Goal: Information Seeking & Learning: Check status

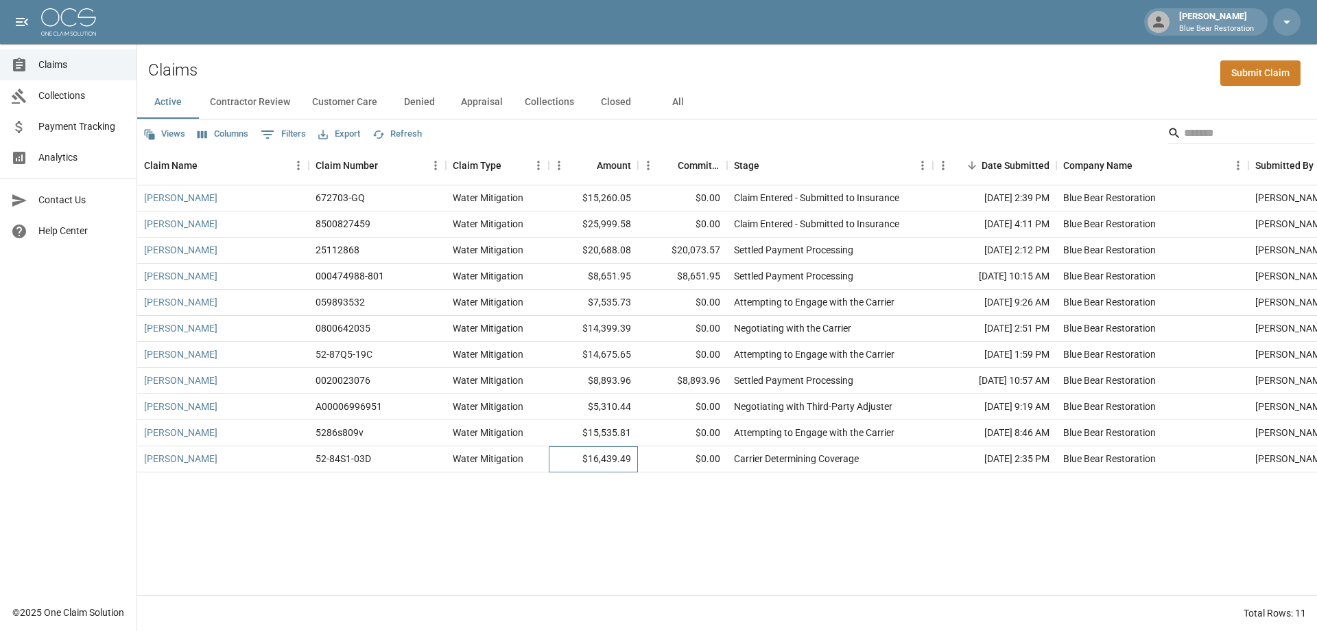
click at [605, 456] on div "$16,439.49" at bounding box center [593, 459] width 89 height 26
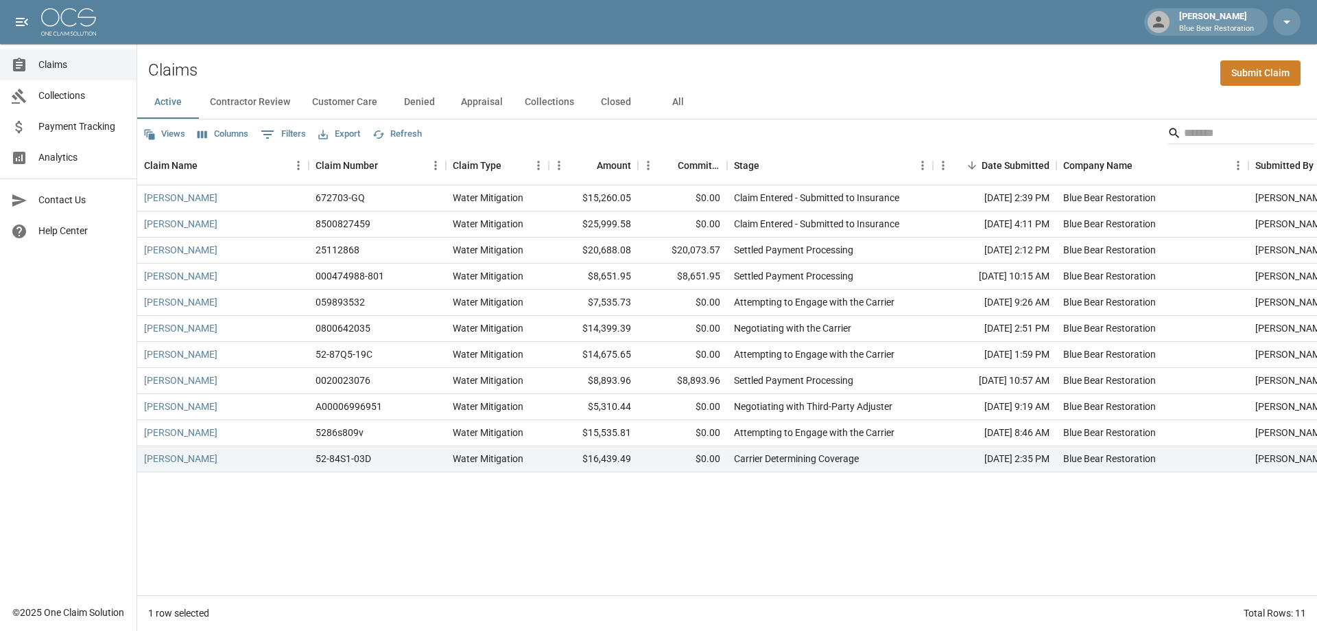
click at [658, 500] on div "[PERSON_NAME] 672703-GQ Water Mitigation $15,260.05 $0.00 Claim Entered - Submi…" at bounding box center [778, 390] width 1283 height 410
click at [609, 427] on div "$15,535.81" at bounding box center [593, 433] width 89 height 26
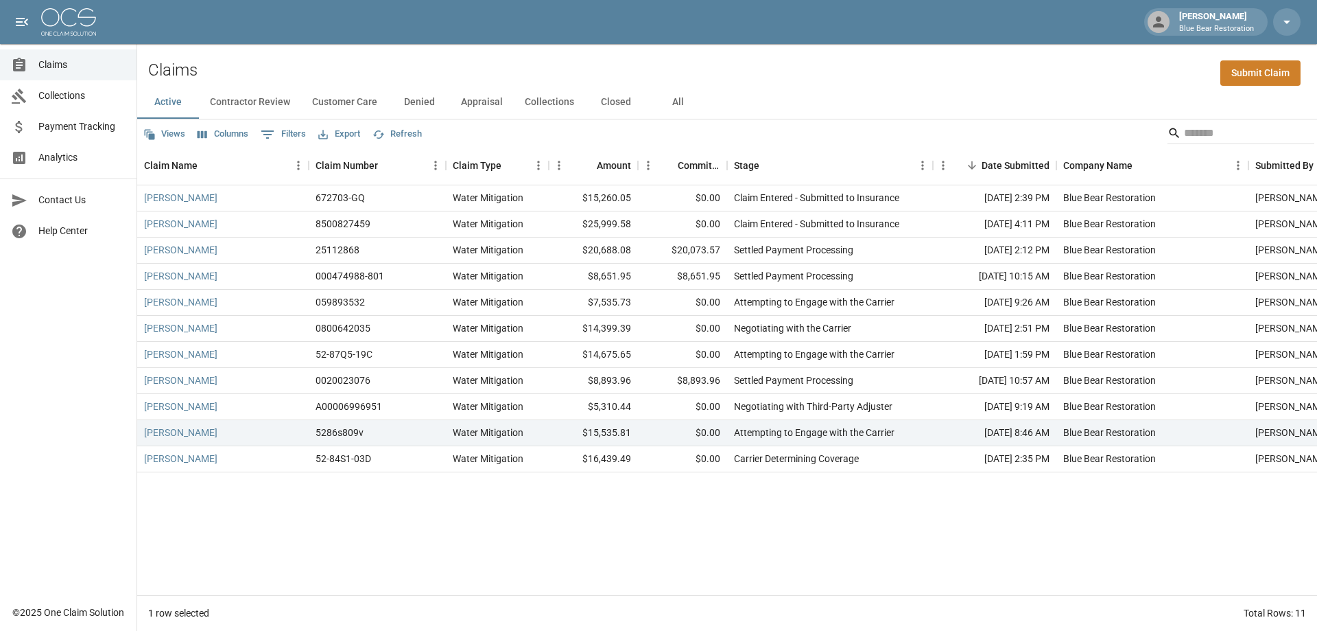
click at [701, 519] on div "[PERSON_NAME] 672703-GQ Water Mitigation $15,260.05 $0.00 Claim Entered - Submi…" at bounding box center [778, 390] width 1283 height 410
click at [688, 501] on div "[PERSON_NAME] 672703-GQ Water Mitigation $15,260.05 $0.00 Claim Entered - Submi…" at bounding box center [778, 390] width 1283 height 410
click at [227, 402] on div "[PERSON_NAME]" at bounding box center [223, 407] width 172 height 26
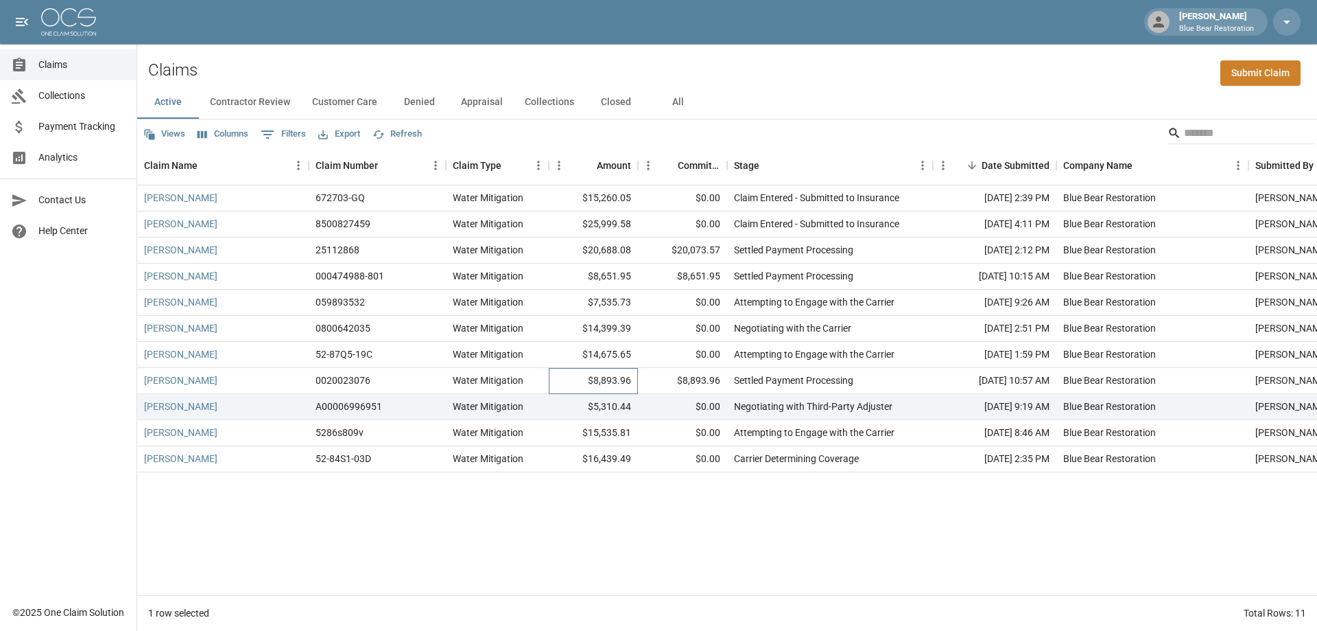
click at [598, 386] on div "$8,893.96" at bounding box center [593, 381] width 89 height 26
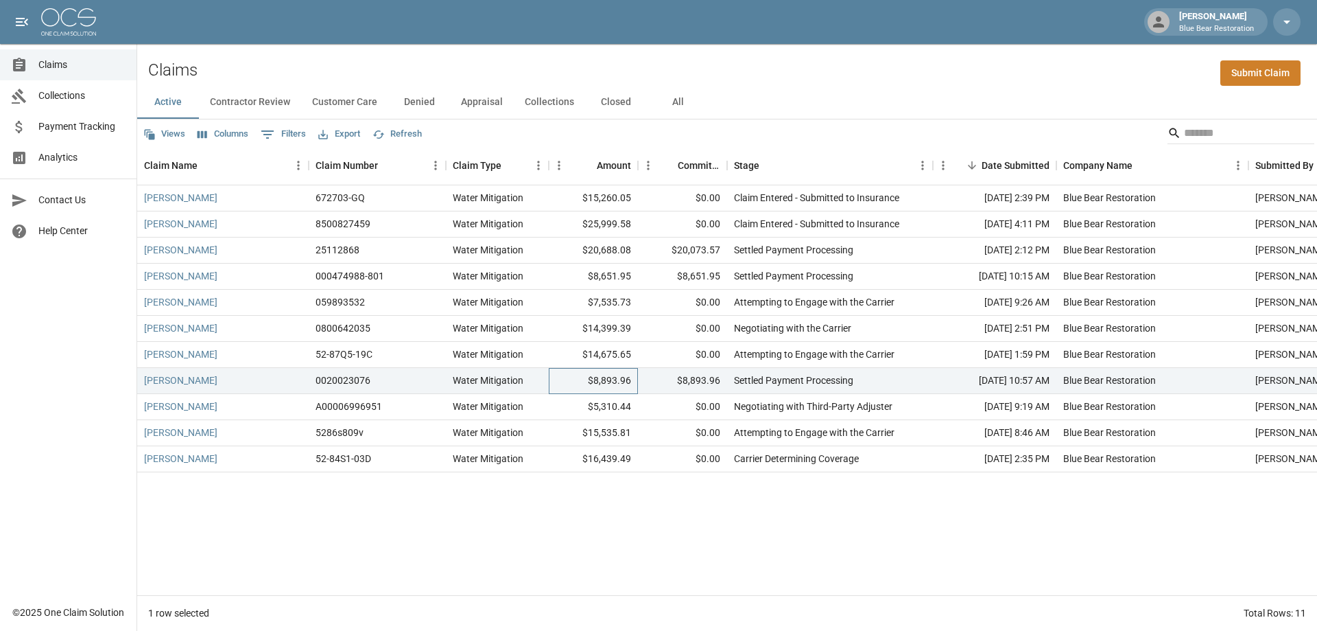
click at [596, 368] on div "$8,893.96" at bounding box center [593, 381] width 89 height 26
click at [600, 327] on div "$14,399.39" at bounding box center [593, 329] width 89 height 26
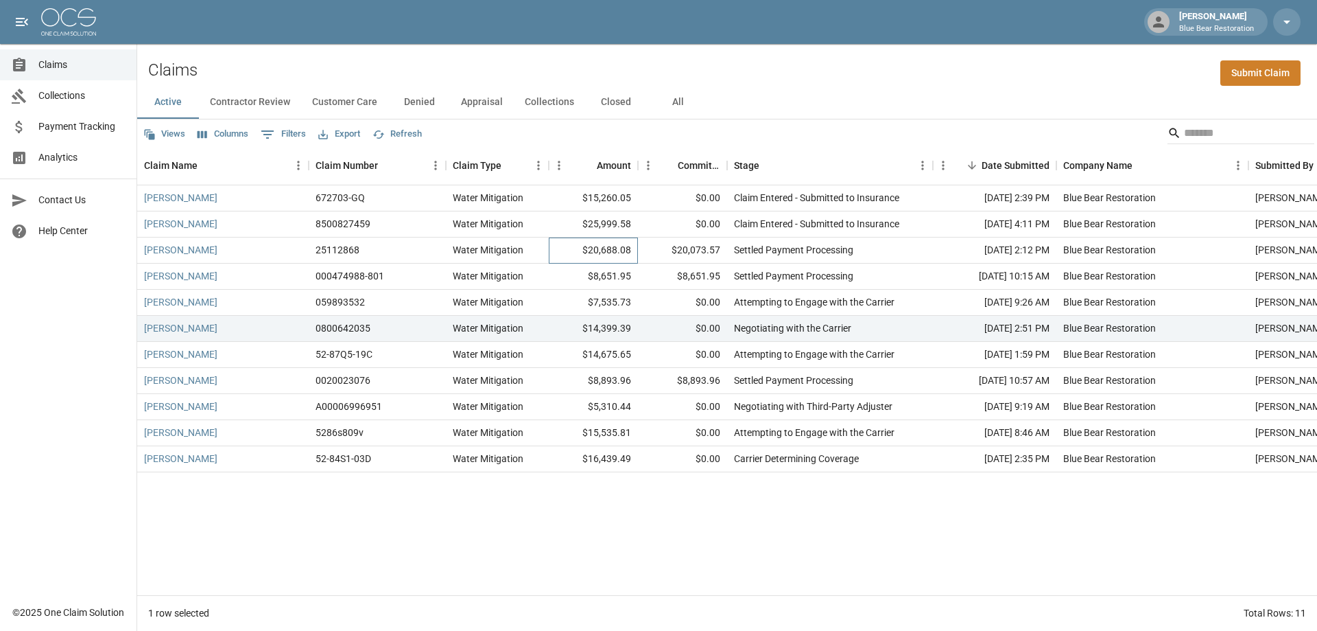
click at [600, 261] on div "$20,688.08" at bounding box center [593, 250] width 89 height 26
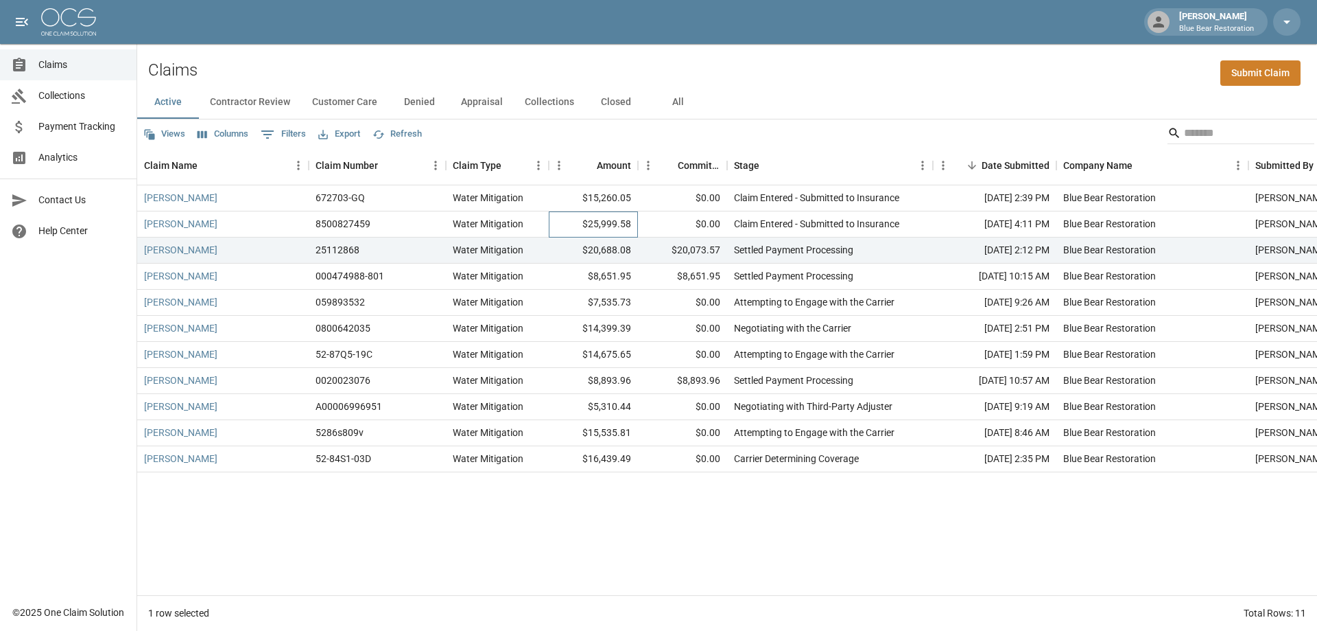
click at [595, 231] on div "$25,999.58" at bounding box center [593, 224] width 89 height 26
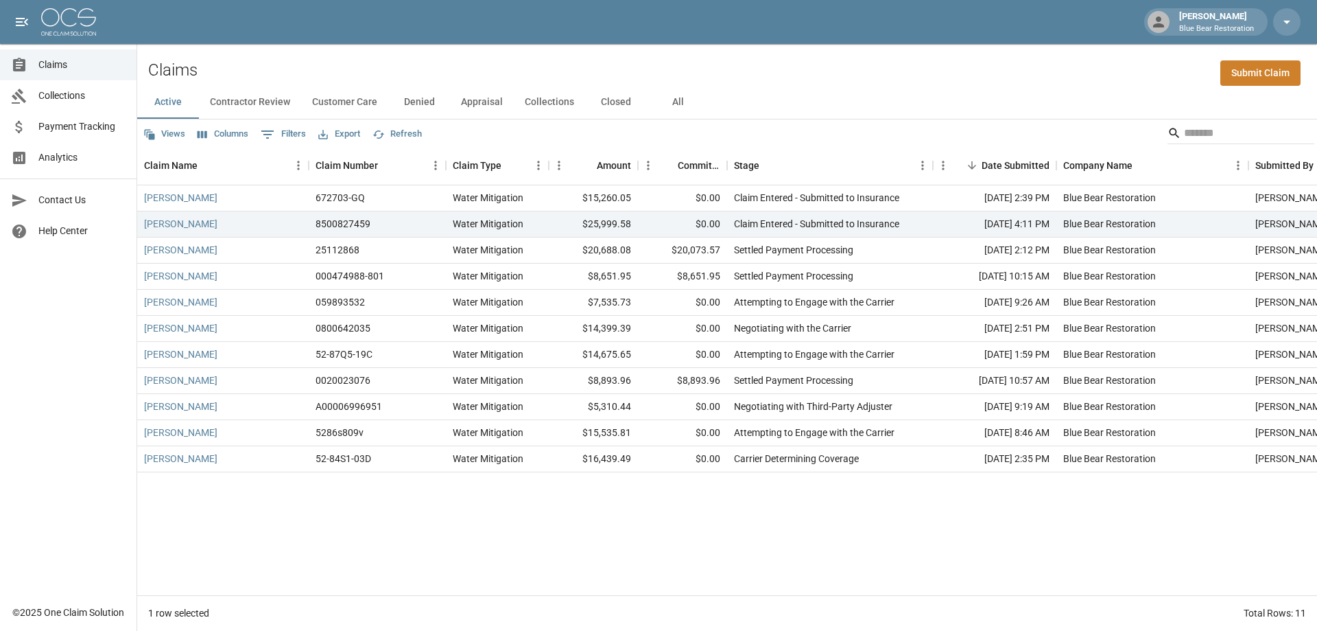
click at [668, 510] on div "[PERSON_NAME] 672703-GQ Water Mitigation $15,260.05 $0.00 Claim Entered - Submi…" at bounding box center [778, 390] width 1283 height 410
click at [667, 507] on div "[PERSON_NAME] 672703-GQ Water Mitigation $15,260.05 $0.00 Claim Entered - Submi…" at bounding box center [778, 390] width 1283 height 410
click at [40, 95] on span "Collections" at bounding box center [81, 96] width 87 height 14
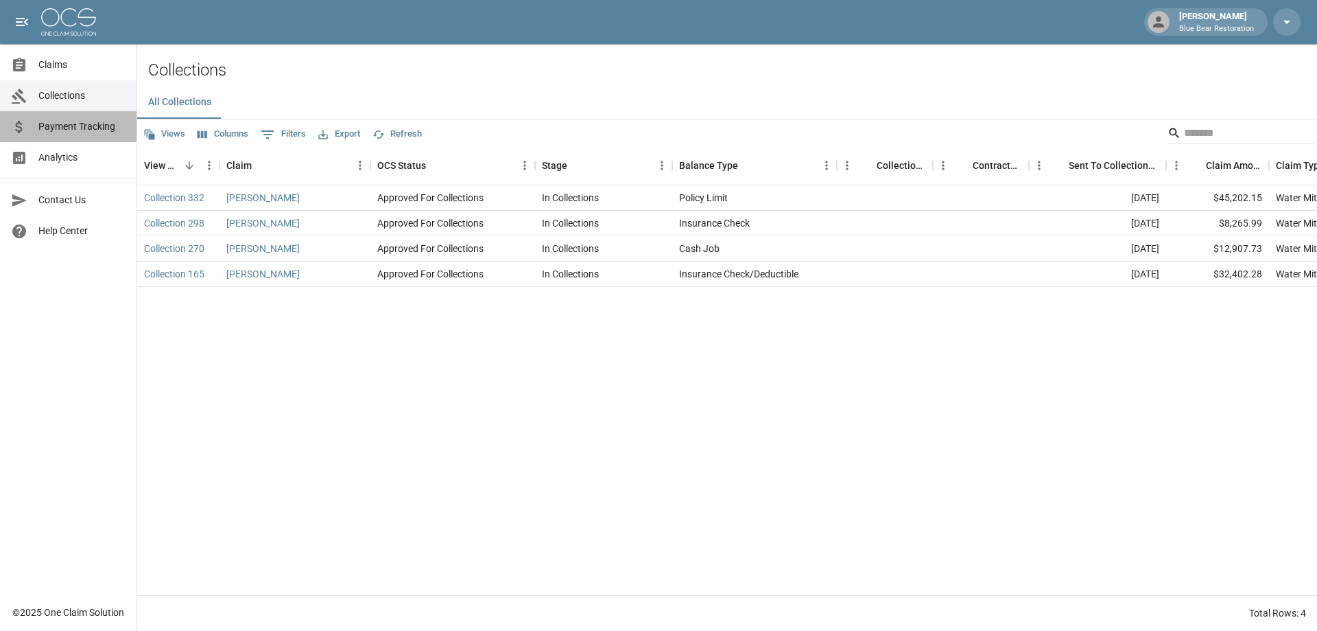
click at [45, 127] on span "Payment Tracking" at bounding box center [81, 126] width 87 height 14
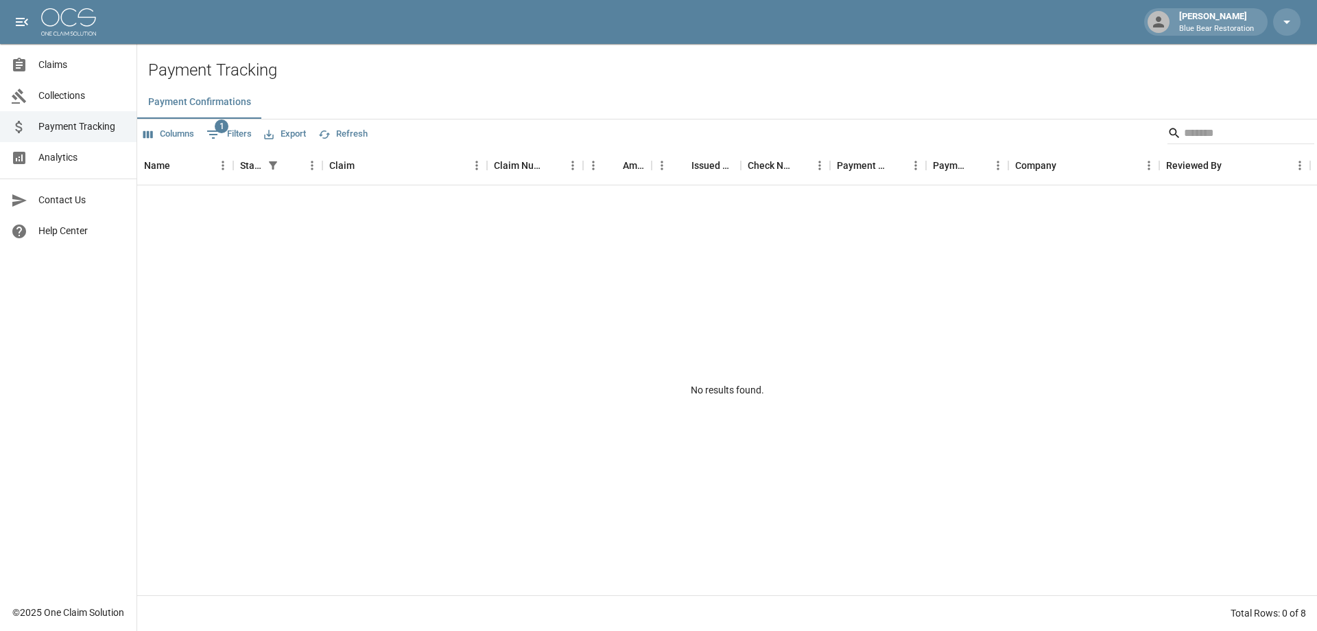
click at [86, 164] on span "Analytics" at bounding box center [81, 157] width 87 height 14
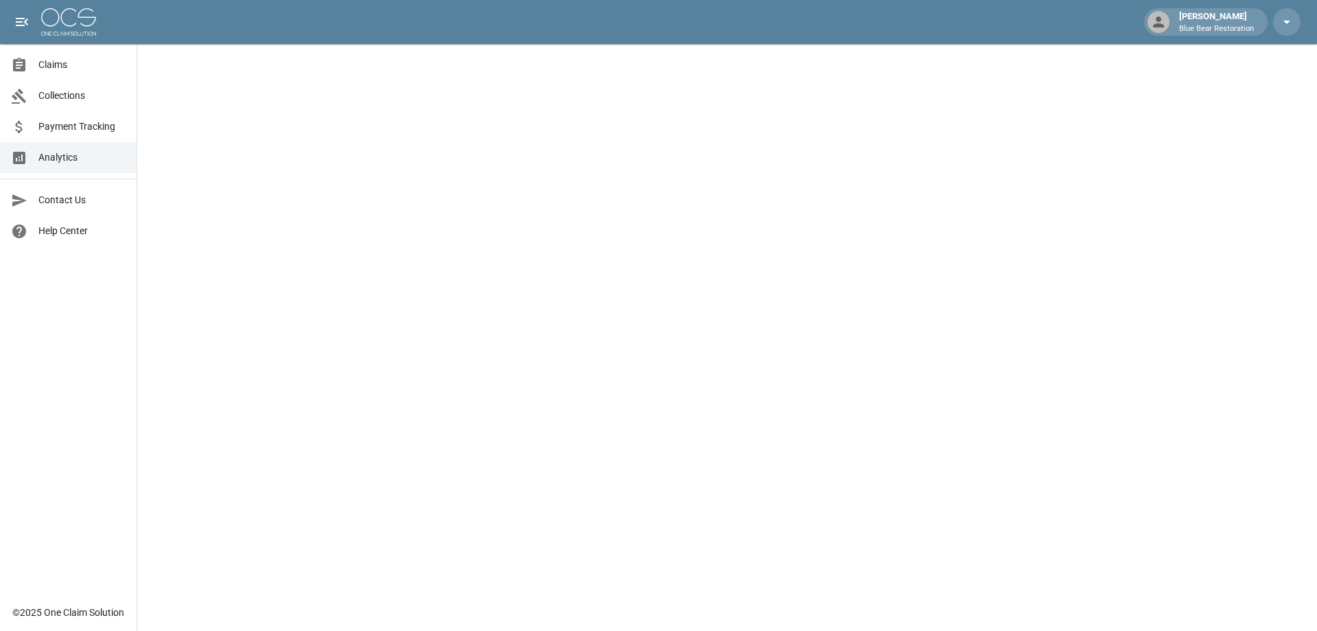
click at [103, 128] on span "Payment Tracking" at bounding box center [81, 126] width 87 height 14
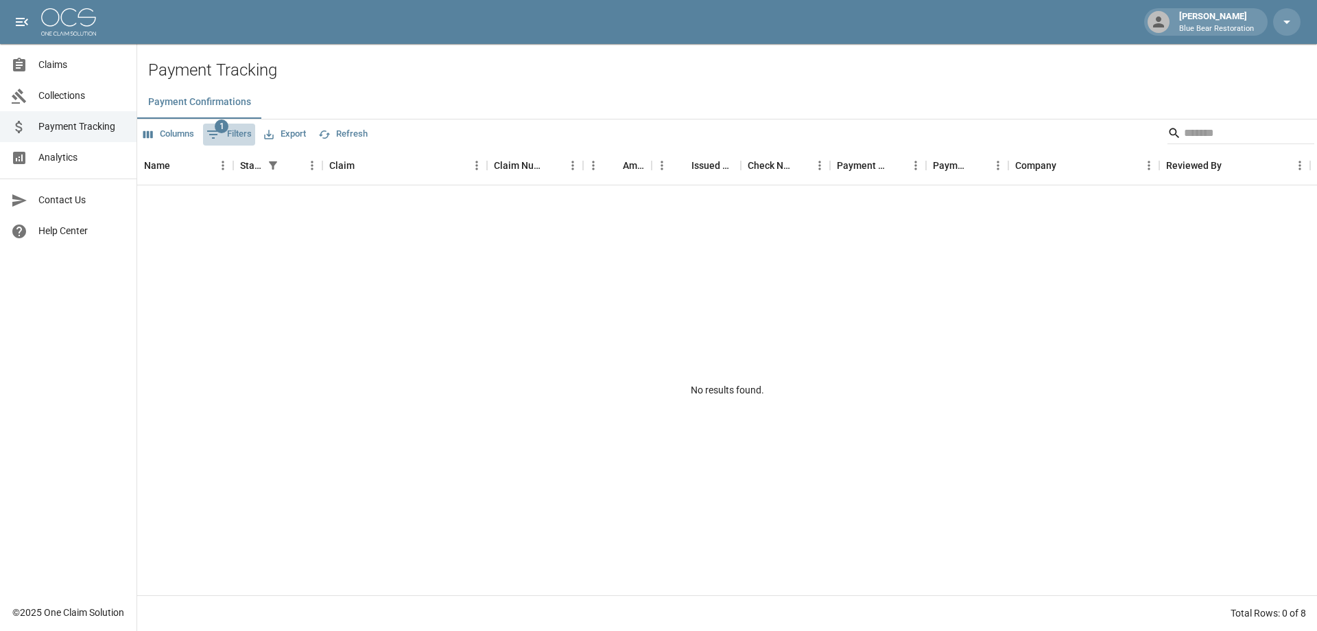
click at [232, 130] on button "1 Filters" at bounding box center [229, 135] width 52 height 22
select select "******"
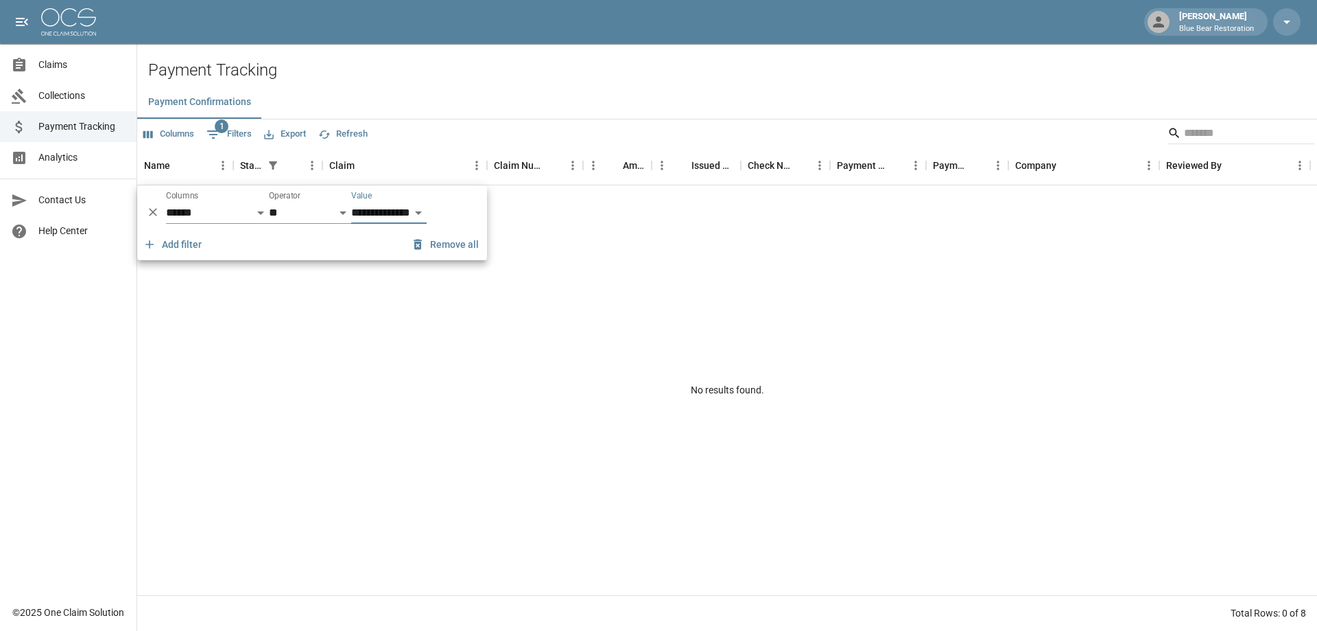
click at [417, 215] on select "**********" at bounding box center [388, 213] width 75 height 22
select select "********"
click at [351, 202] on select "**********" at bounding box center [388, 213] width 75 height 22
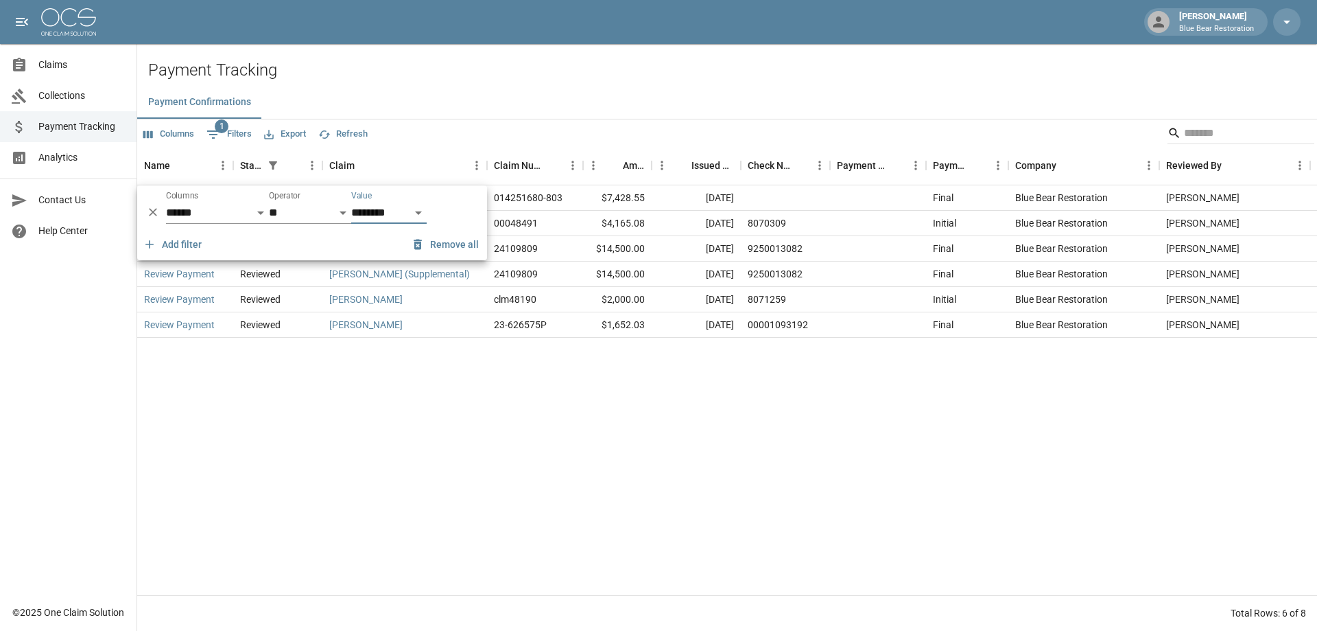
click at [379, 212] on select "**********" at bounding box center [388, 213] width 75 height 22
select select
click at [351, 202] on select "**********" at bounding box center [388, 213] width 75 height 22
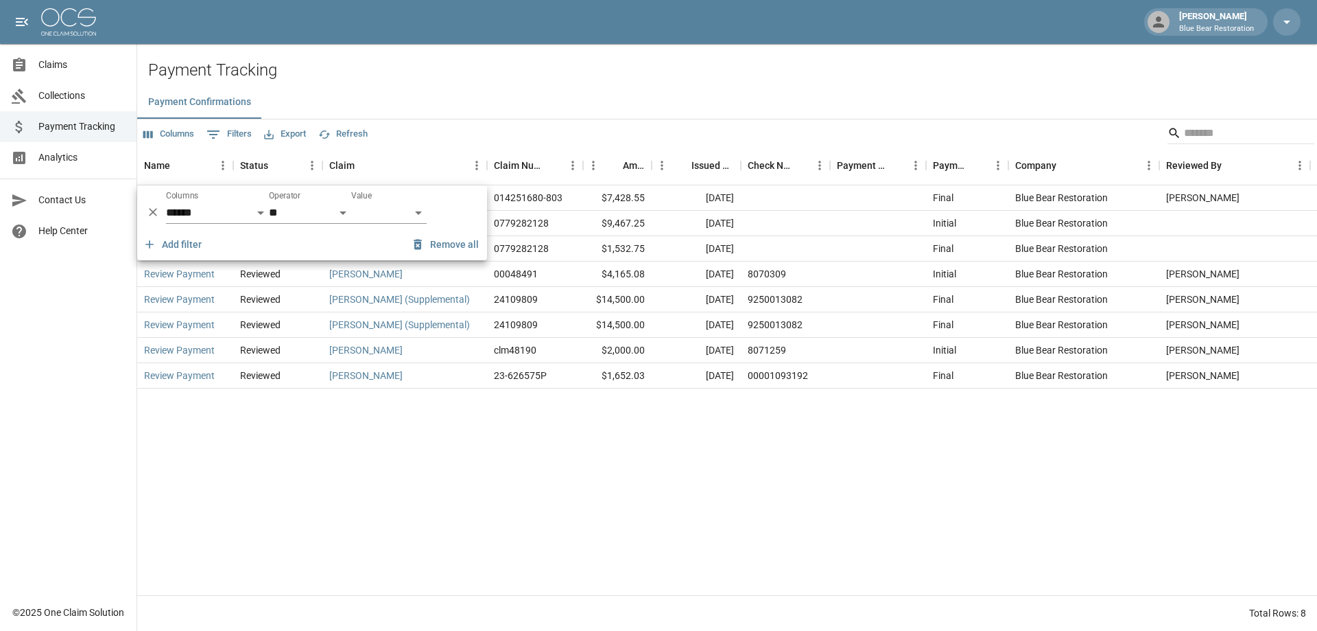
click at [627, 438] on div "Review Payment Reviewed [PERSON_NAME] 014251680-803 $7,428.55 [DATE] Final Blue…" at bounding box center [727, 390] width 1180 height 410
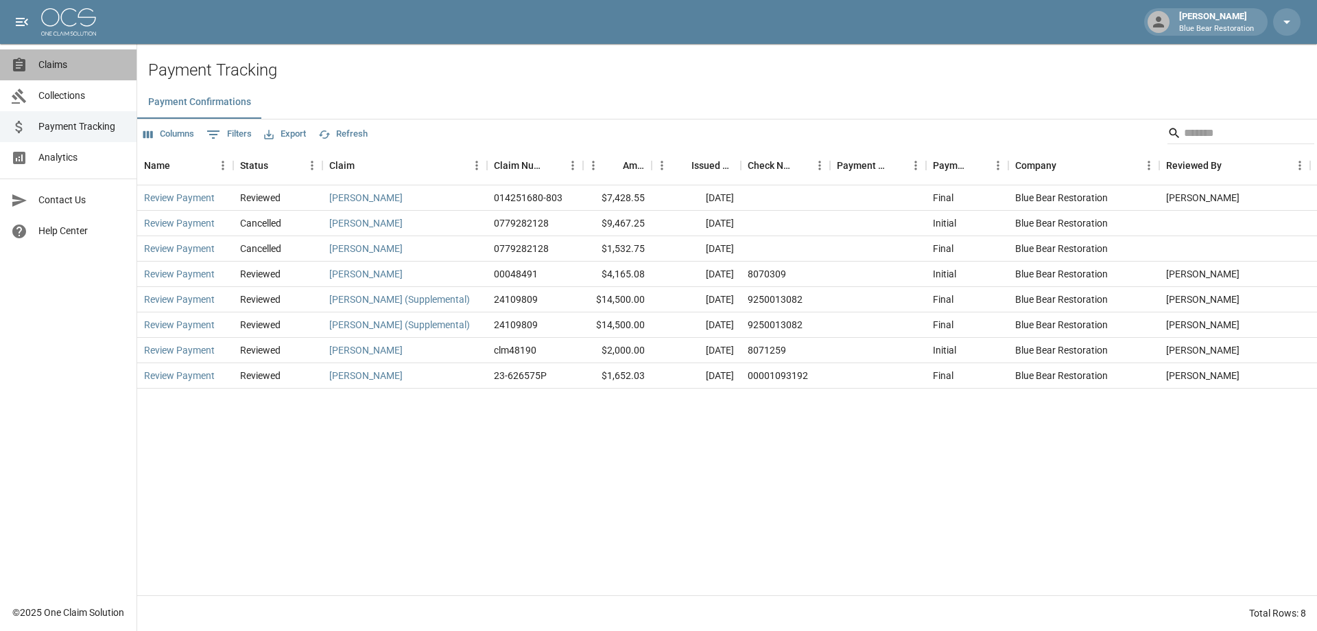
click at [50, 51] on link "Claims" at bounding box center [68, 64] width 137 height 31
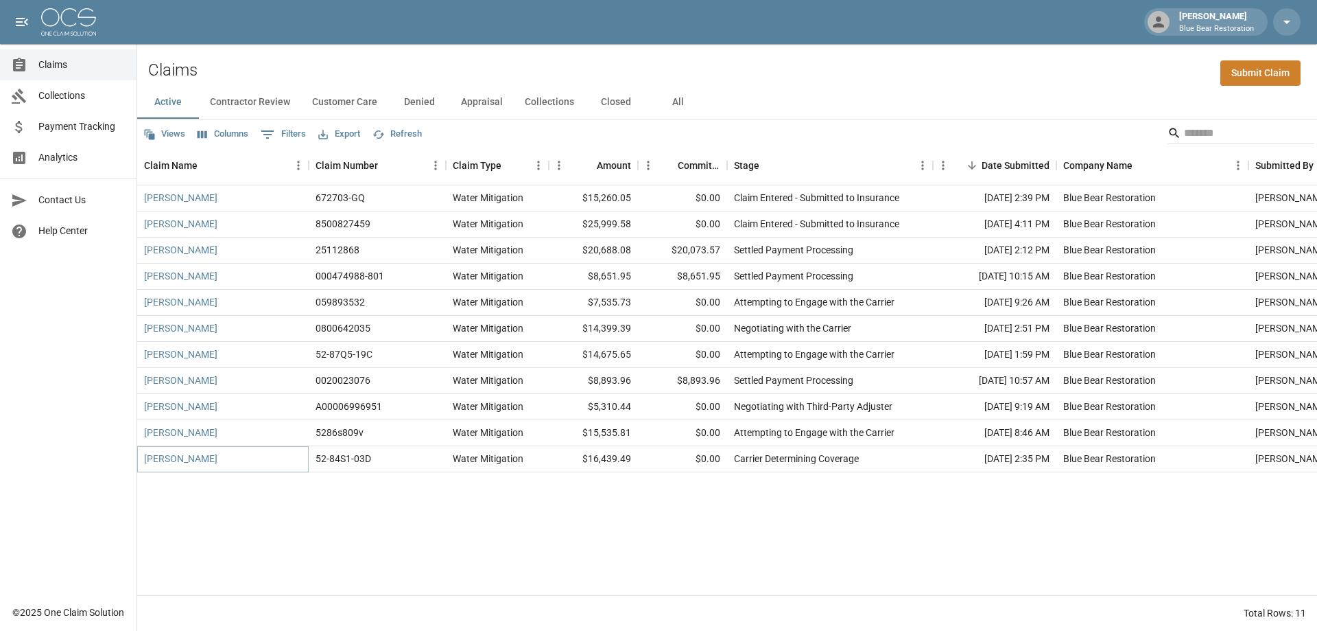
click at [194, 457] on link "[PERSON_NAME]" at bounding box center [180, 459] width 73 height 14
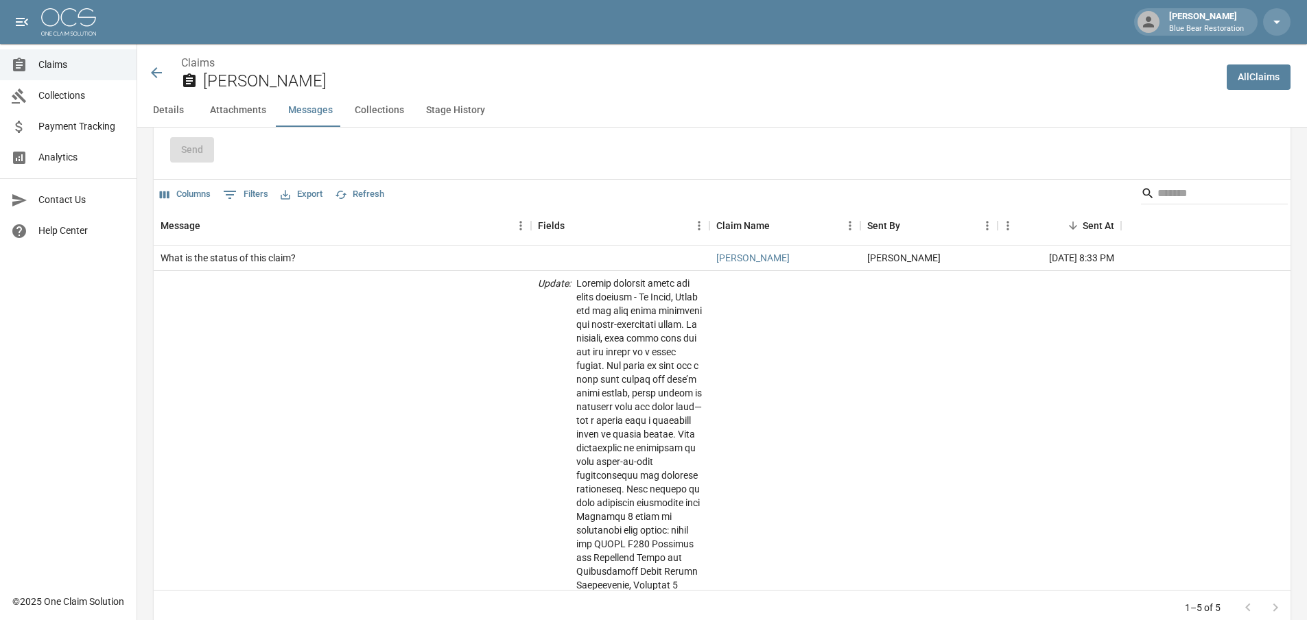
scroll to position [1235, 0]
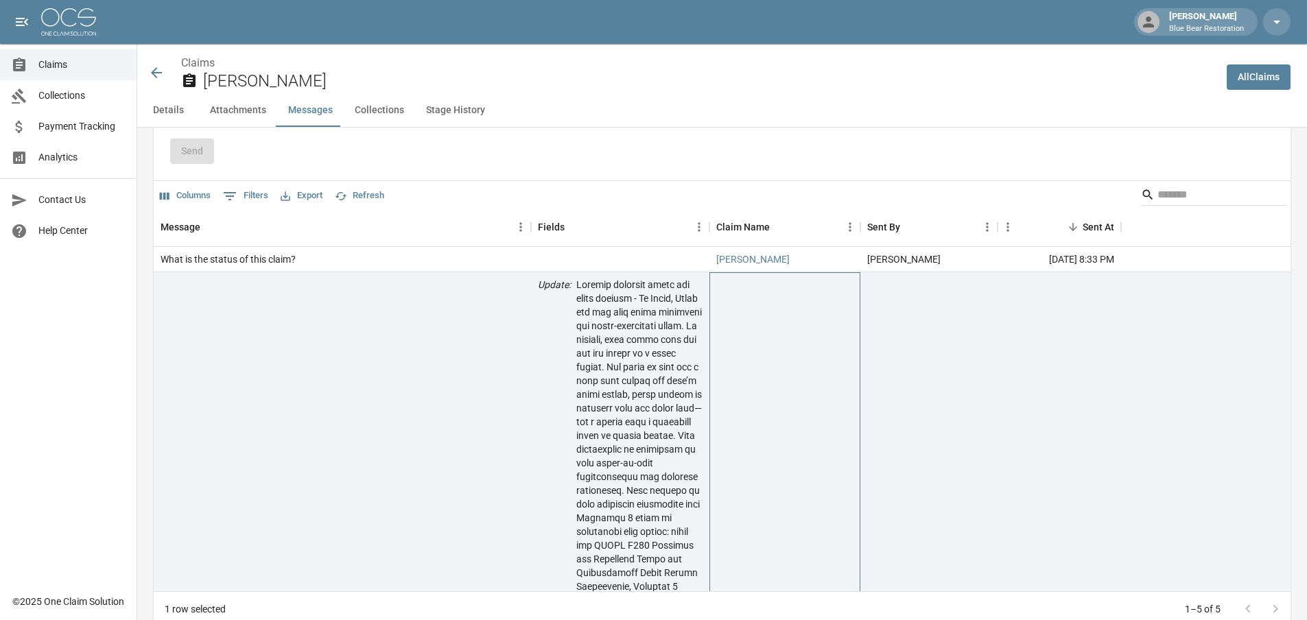
click at [318, 259] on div "What is the status of this claim?" at bounding box center [342, 259] width 377 height 25
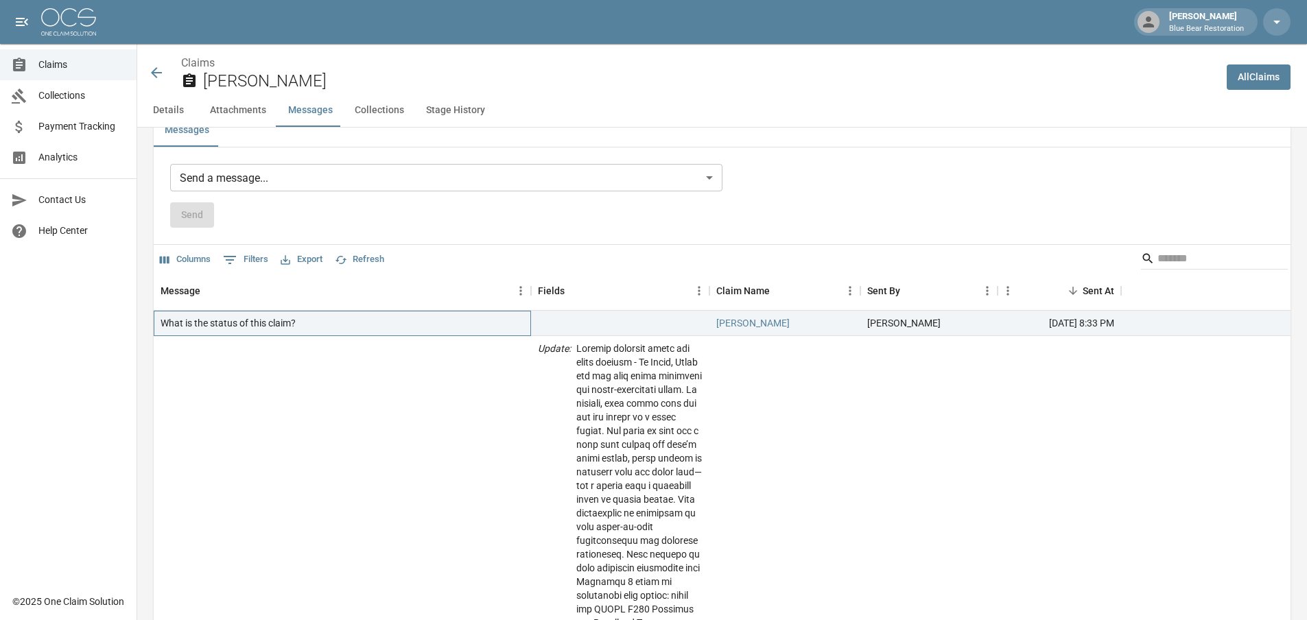
scroll to position [1167, 0]
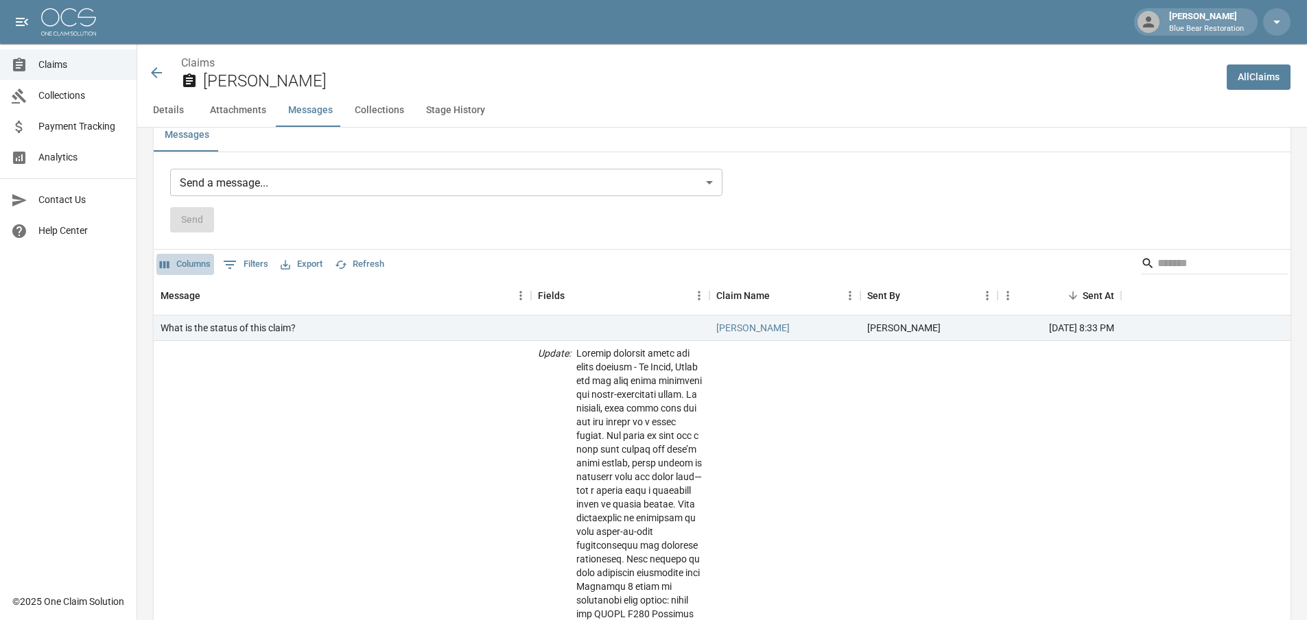
click at [198, 264] on button "Columns" at bounding box center [185, 264] width 58 height 21
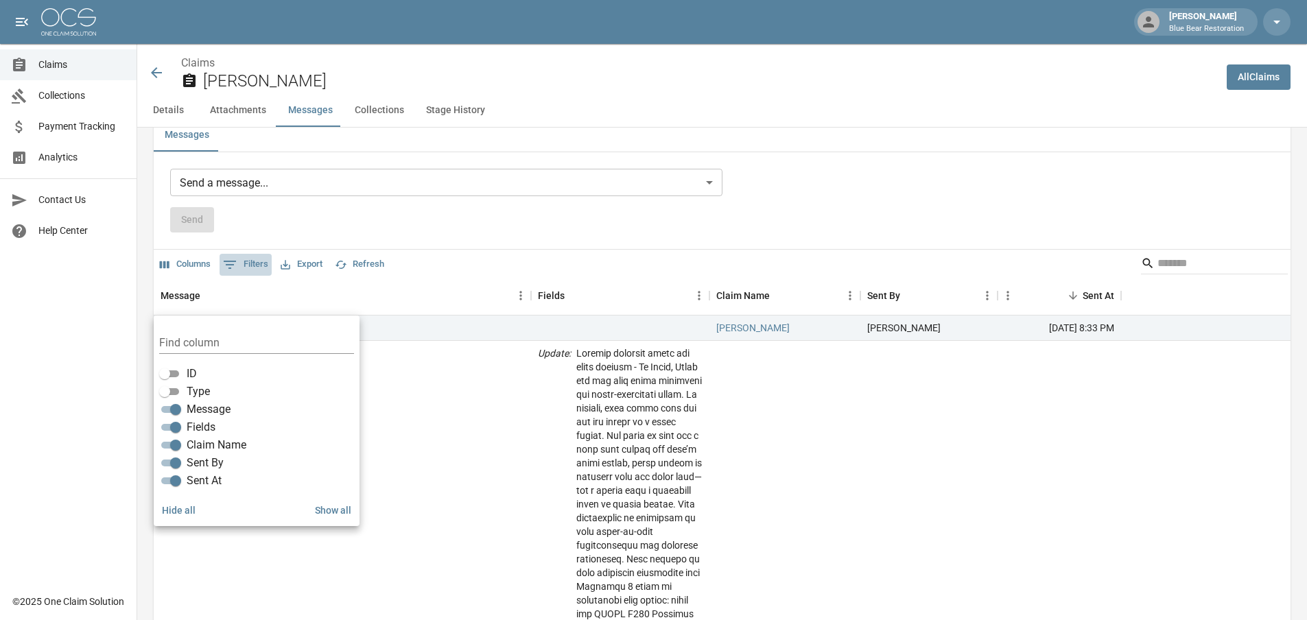
click at [230, 260] on icon "Show filters" at bounding box center [230, 265] width 16 height 16
select select "**"
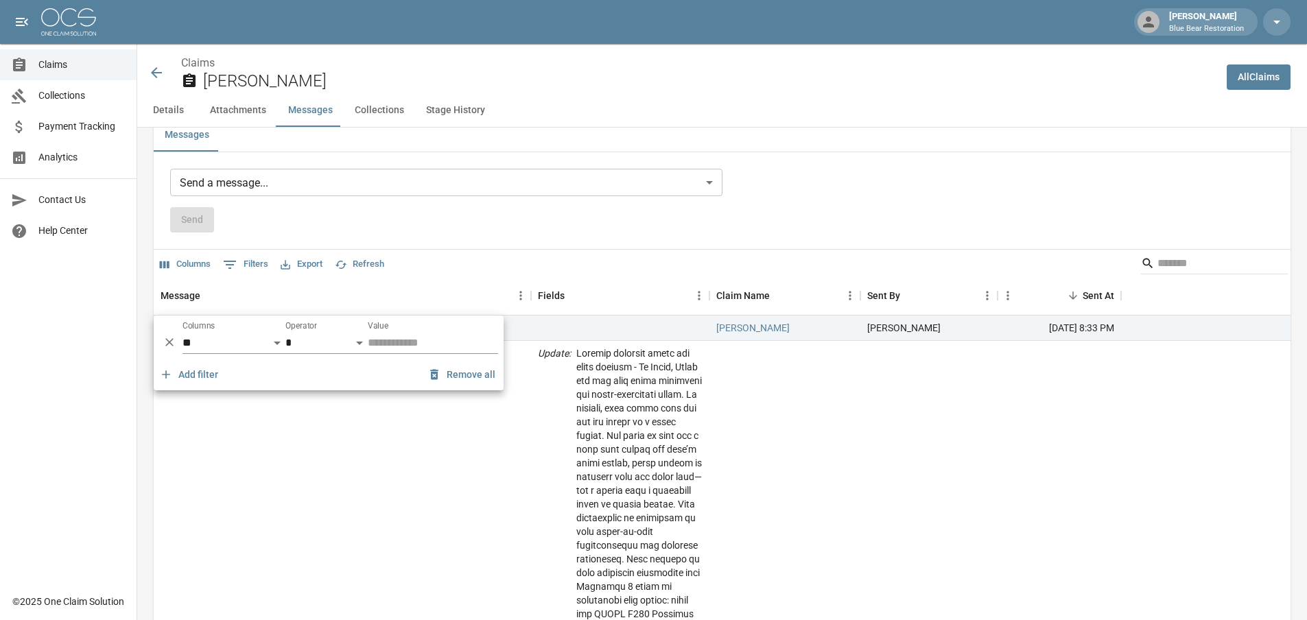
click at [456, 217] on div "Send" at bounding box center [446, 219] width 552 height 25
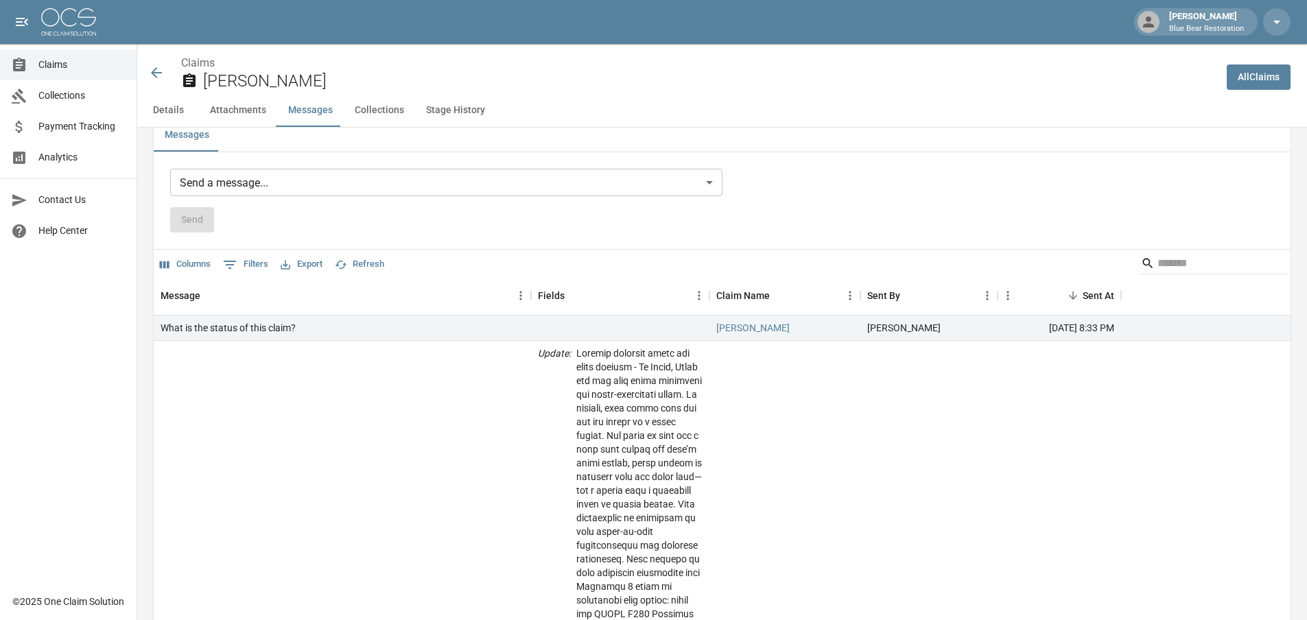
click at [358, 267] on button "Refresh" at bounding box center [359, 264] width 56 height 21
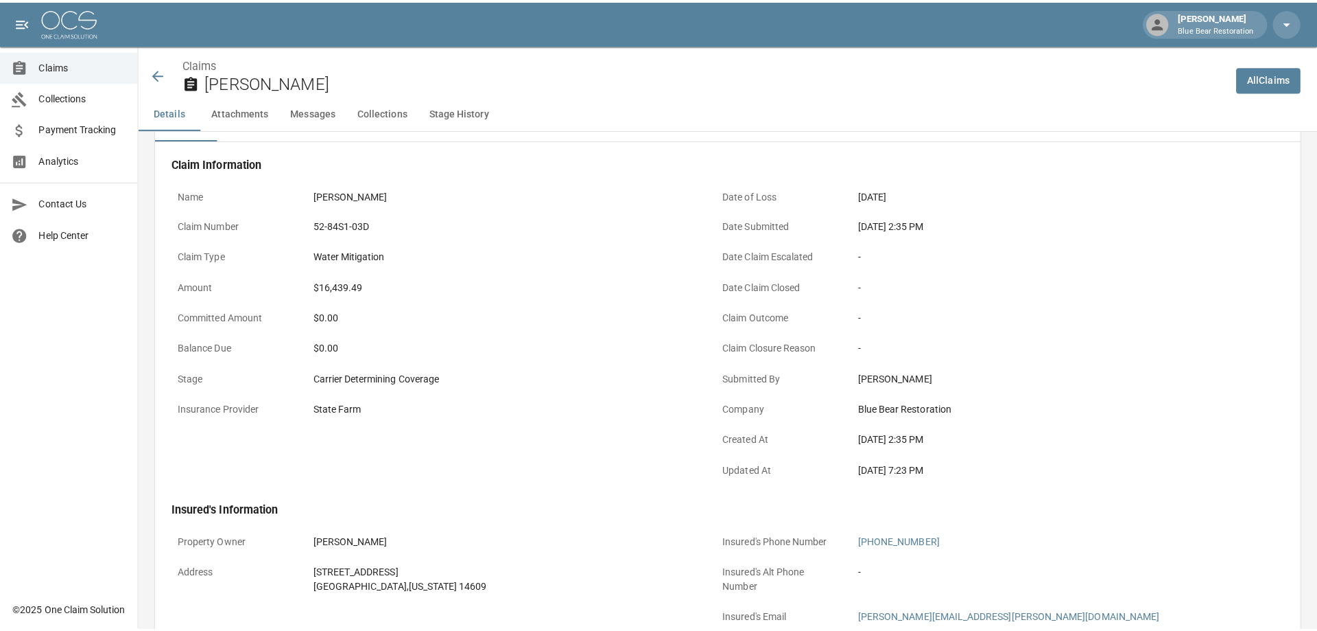
scroll to position [0, 0]
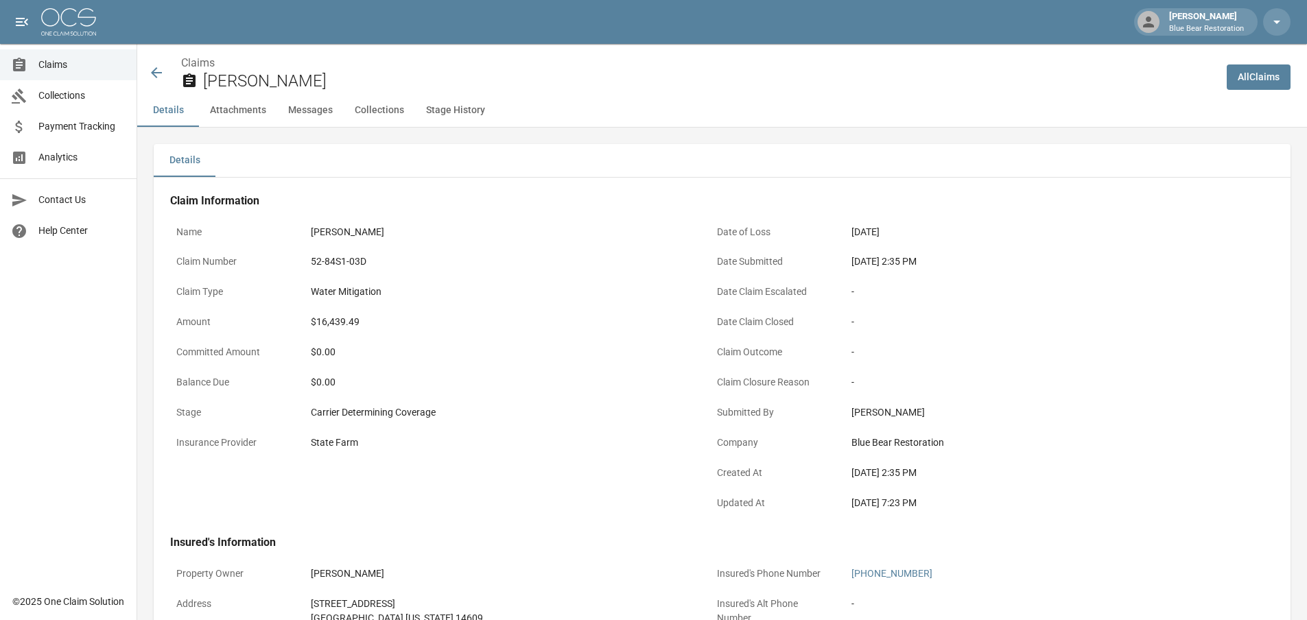
click at [79, 66] on span "Claims" at bounding box center [81, 65] width 87 height 14
